Goal: Information Seeking & Learning: Learn about a topic

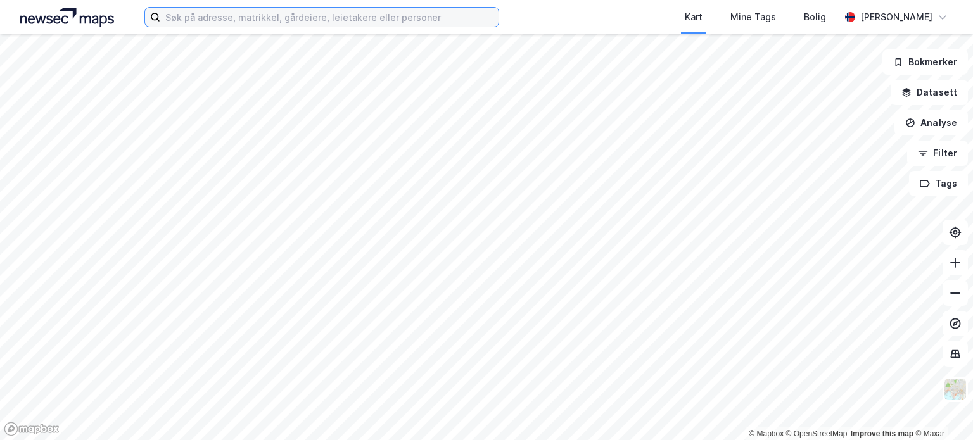
click at [241, 17] on input at bounding box center [329, 17] width 338 height 19
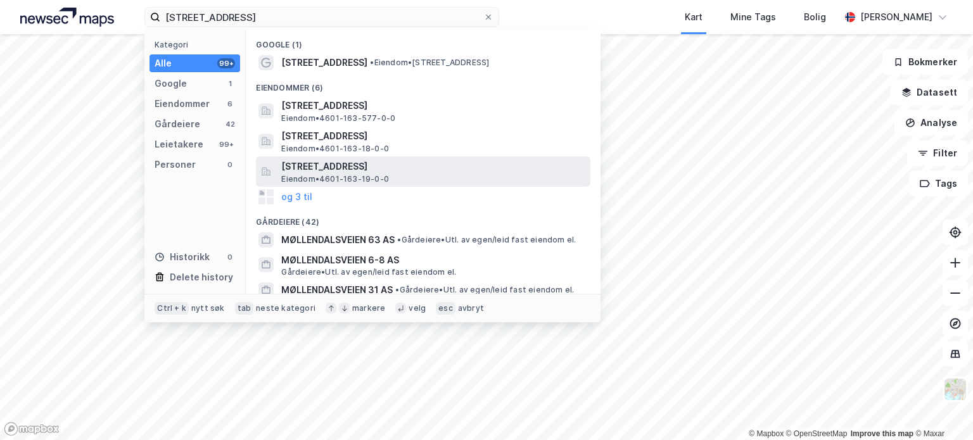
click at [309, 169] on span "[STREET_ADDRESS]" at bounding box center [433, 166] width 304 height 15
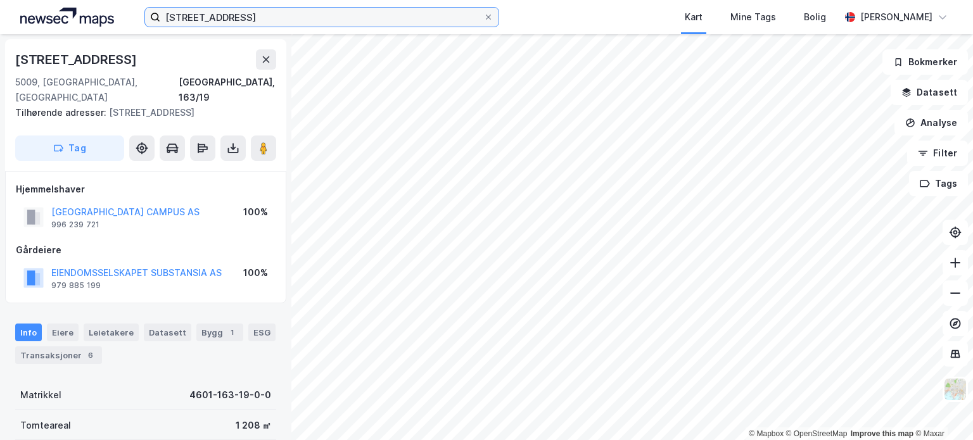
click at [259, 16] on input "[STREET_ADDRESS]" at bounding box center [321, 17] width 323 height 19
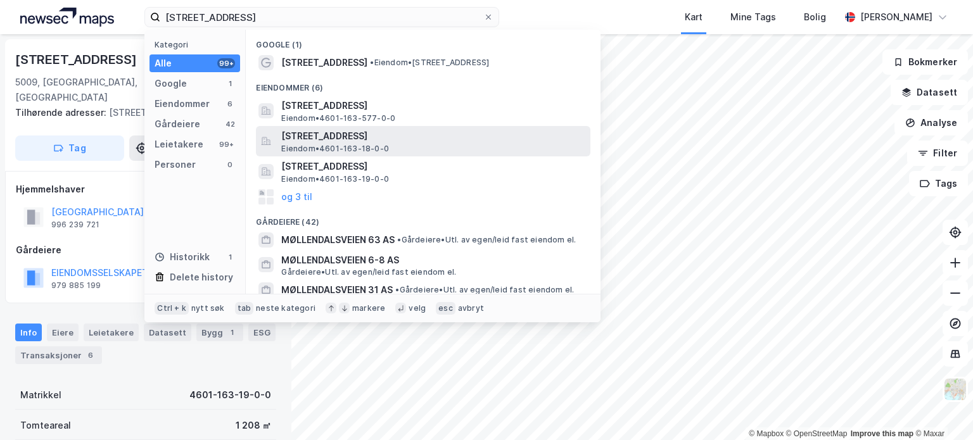
click at [359, 144] on span "Eiendom • 4601-163-18-0-0" at bounding box center [335, 149] width 108 height 10
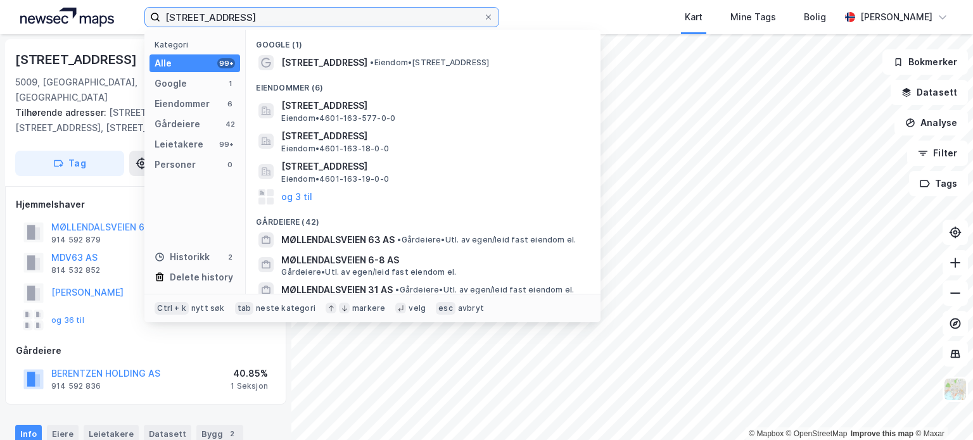
drag, startPoint x: 269, startPoint y: 18, endPoint x: 253, endPoint y: 13, distance: 16.0
click at [253, 13] on input "[STREET_ADDRESS]" at bounding box center [321, 17] width 323 height 19
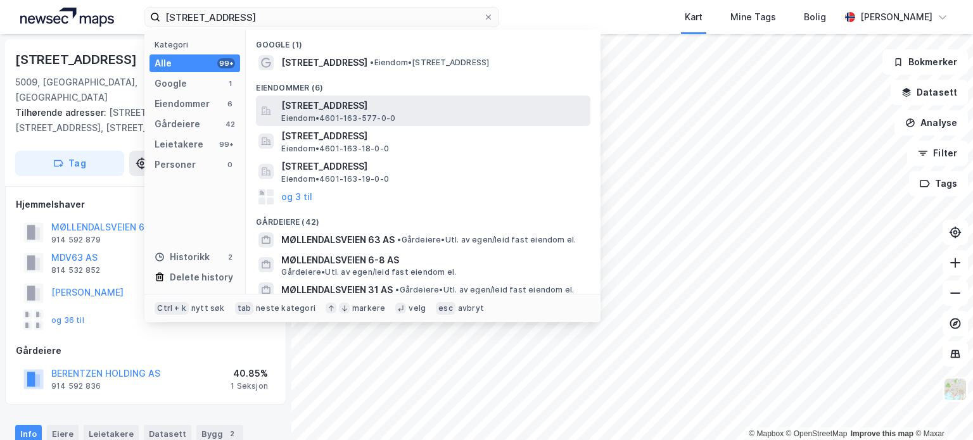
click at [383, 104] on span "[STREET_ADDRESS]" at bounding box center [433, 105] width 304 height 15
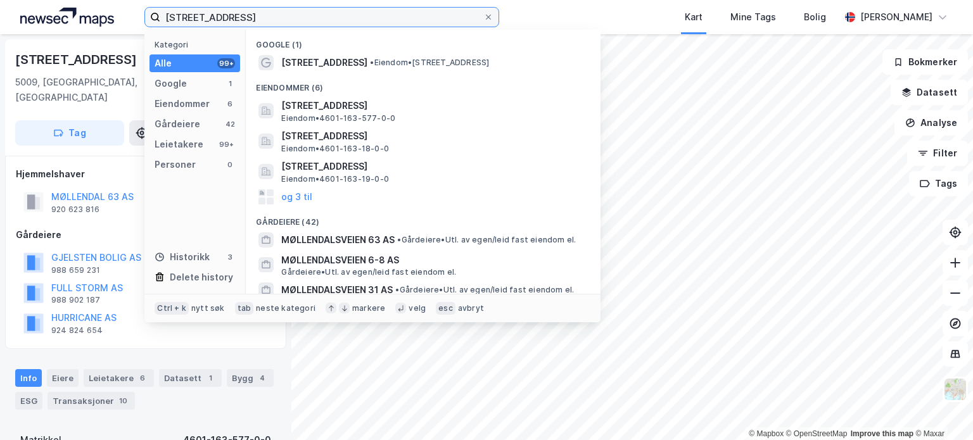
click at [271, 18] on input "[STREET_ADDRESS]" at bounding box center [321, 17] width 323 height 19
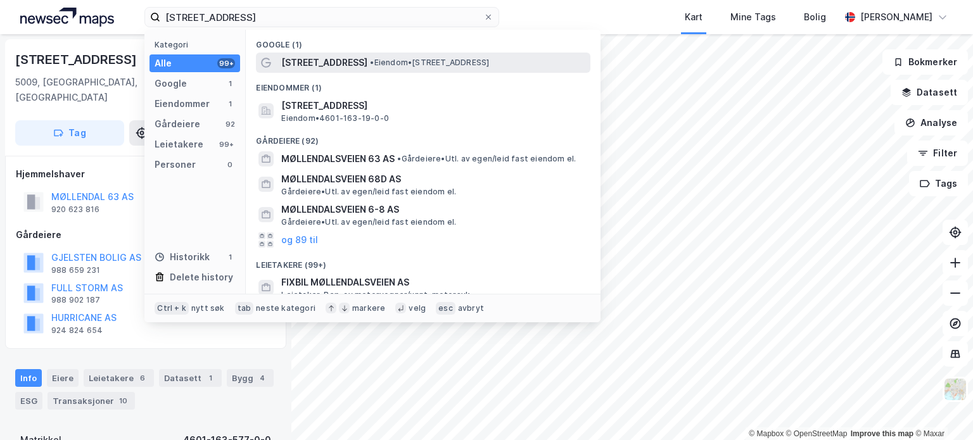
click at [391, 61] on span "• Eiendom • [STREET_ADDRESS]" at bounding box center [429, 63] width 119 height 10
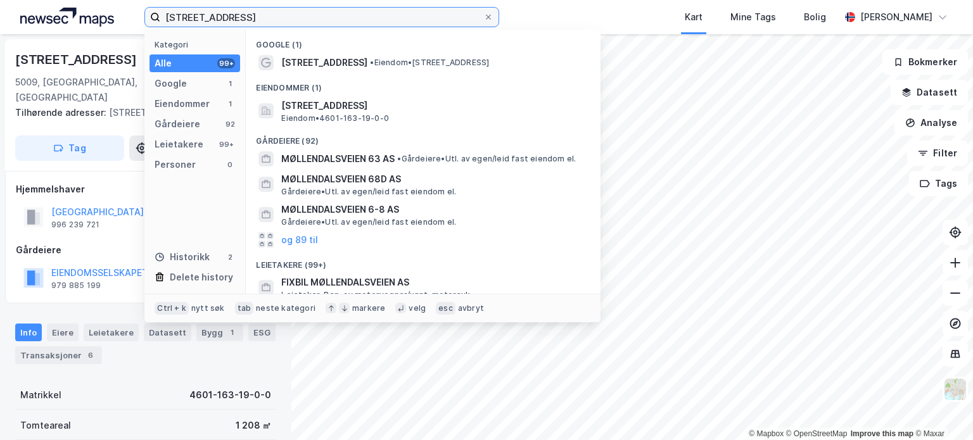
click at [279, 18] on input "[STREET_ADDRESS]" at bounding box center [321, 17] width 323 height 19
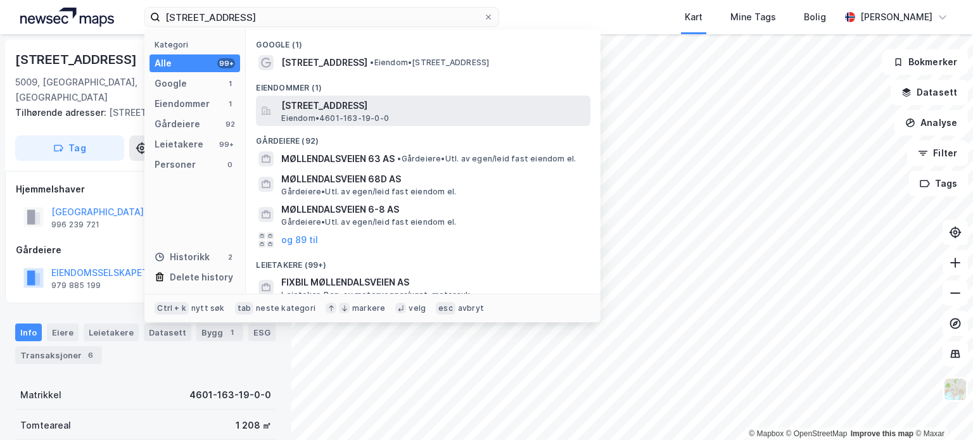
click at [396, 108] on span "[STREET_ADDRESS]" at bounding box center [433, 105] width 304 height 15
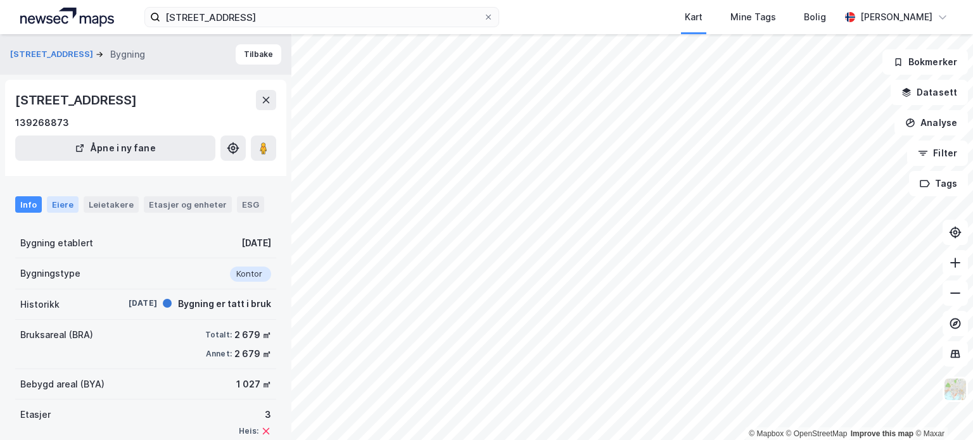
click at [54, 202] on div "Eiere" at bounding box center [63, 204] width 32 height 16
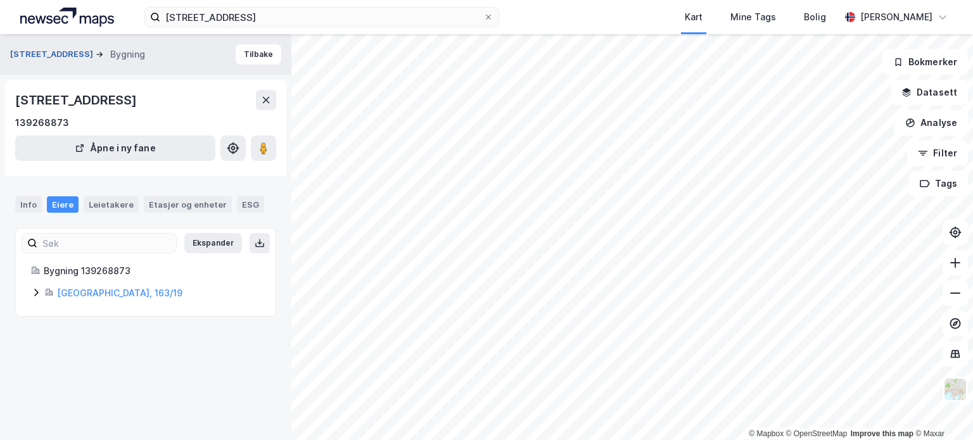
click at [44, 53] on button "[STREET_ADDRESS]" at bounding box center [53, 54] width 86 height 13
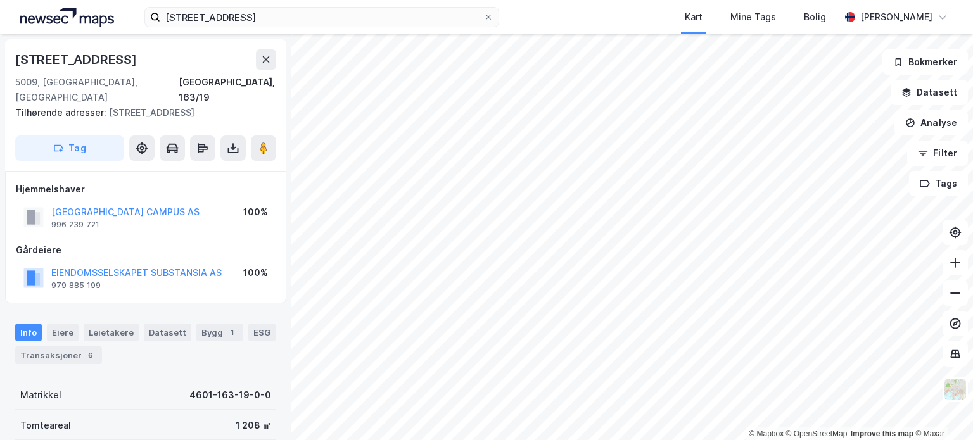
click at [435, 0] on html "møllendalsveien 63b Kart Mine Tags Bolig [PERSON_NAME] © Mapbox © OpenStreetMap…" at bounding box center [486, 220] width 973 height 440
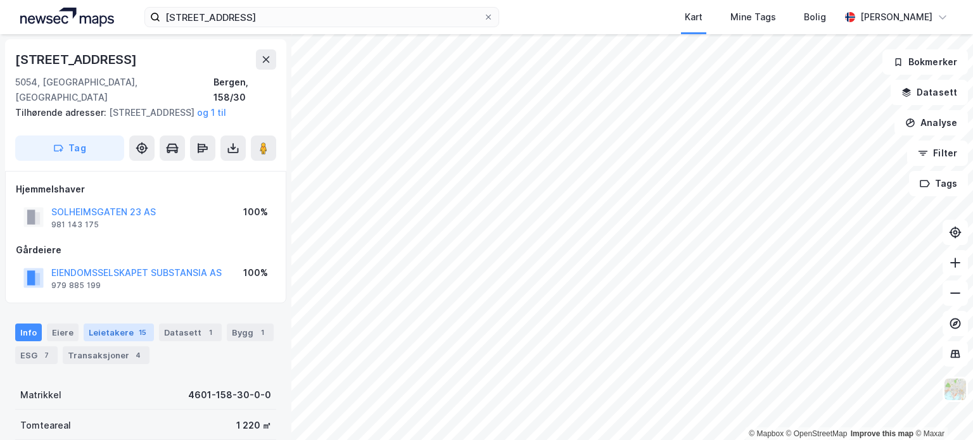
click at [116, 330] on div "Leietakere 15" at bounding box center [119, 333] width 70 height 18
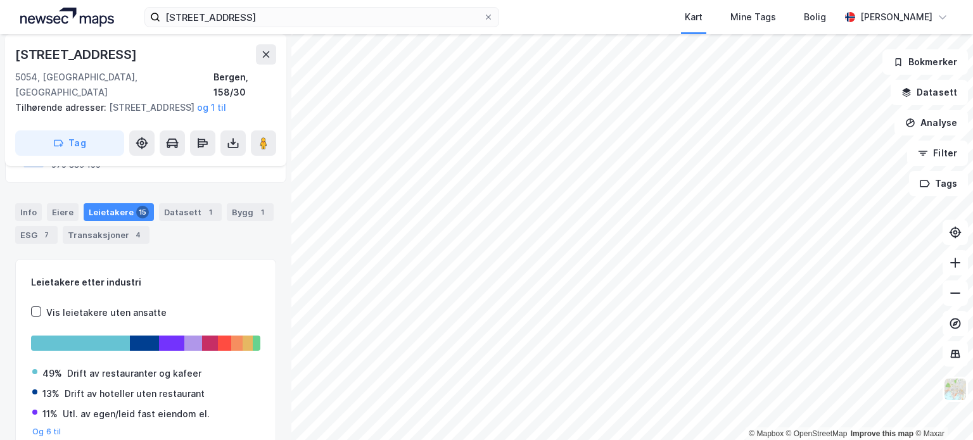
scroll to position [119, 0]
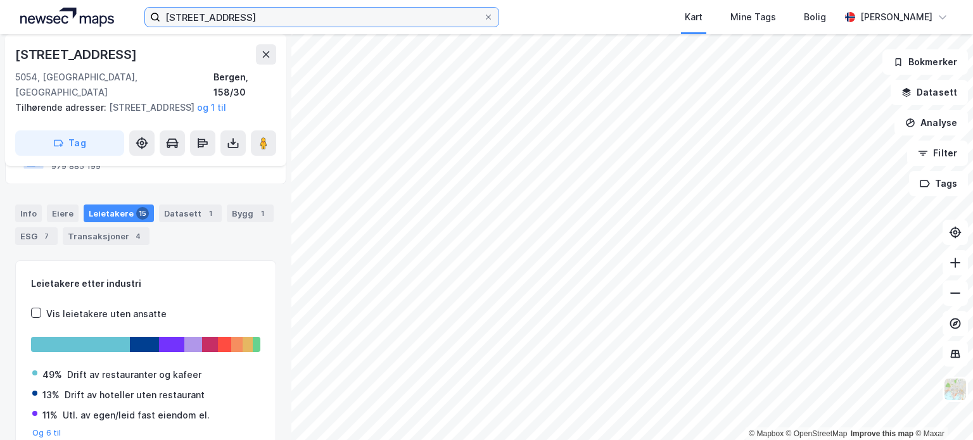
click at [272, 15] on input "[STREET_ADDRESS]" at bounding box center [321, 17] width 323 height 19
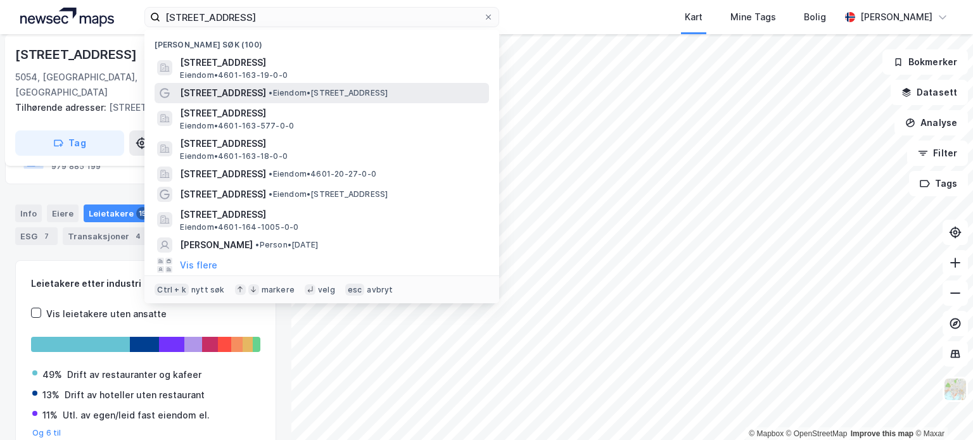
click at [289, 91] on span "• Eiendom • [STREET_ADDRESS]" at bounding box center [328, 93] width 119 height 10
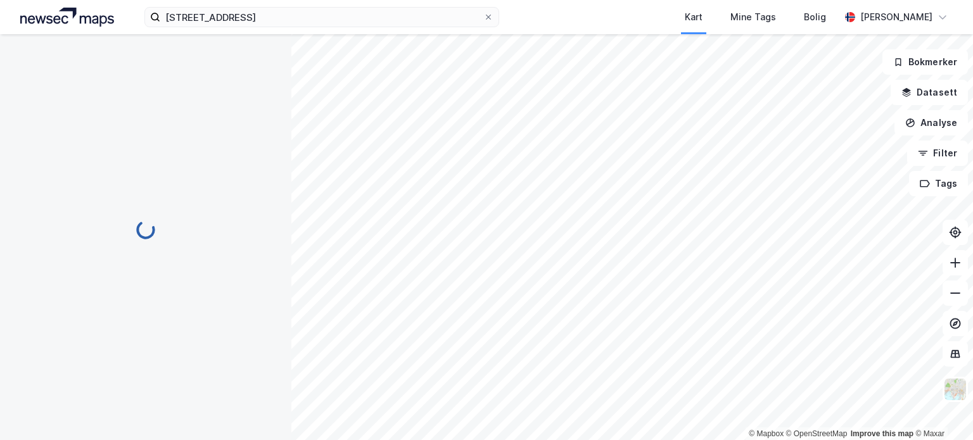
scroll to position [119, 0]
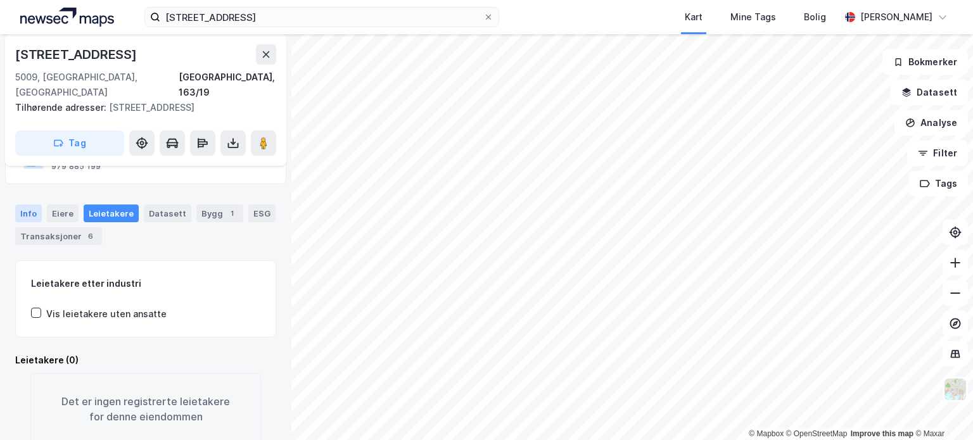
click at [28, 205] on div "Info" at bounding box center [28, 214] width 27 height 18
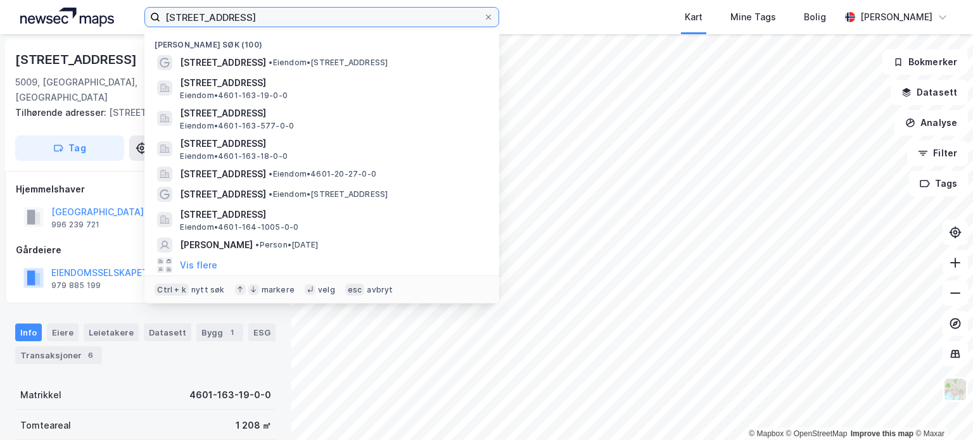
drag, startPoint x: 264, startPoint y: 15, endPoint x: 162, endPoint y: 16, distance: 101.4
click at [162, 16] on input "[STREET_ADDRESS]" at bounding box center [321, 17] width 323 height 19
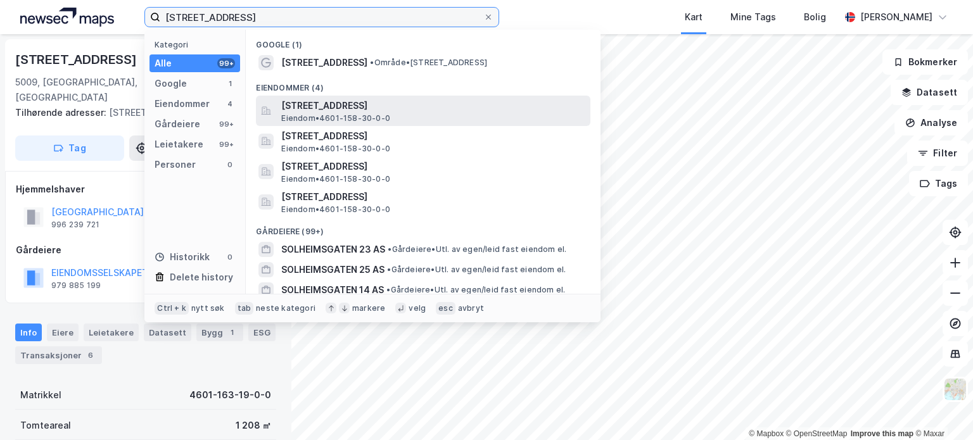
type input "[STREET_ADDRESS]"
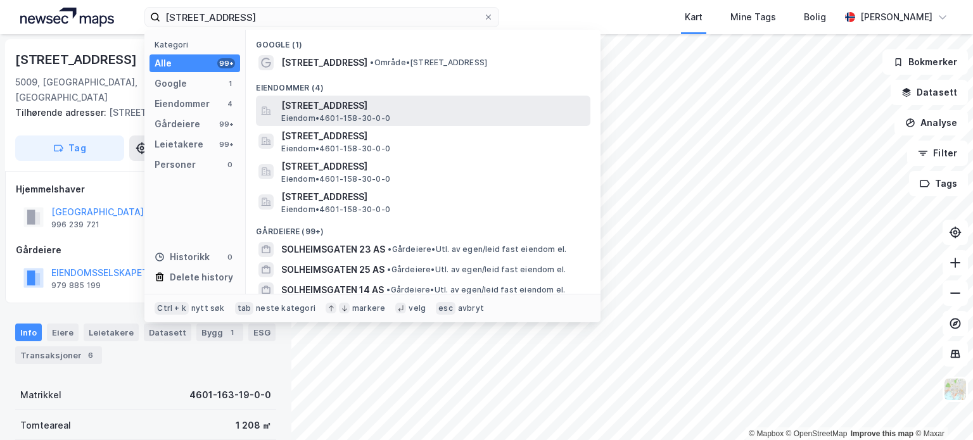
click at [380, 110] on span "[STREET_ADDRESS]" at bounding box center [433, 105] width 304 height 15
